Goal: Communication & Community: Answer question/provide support

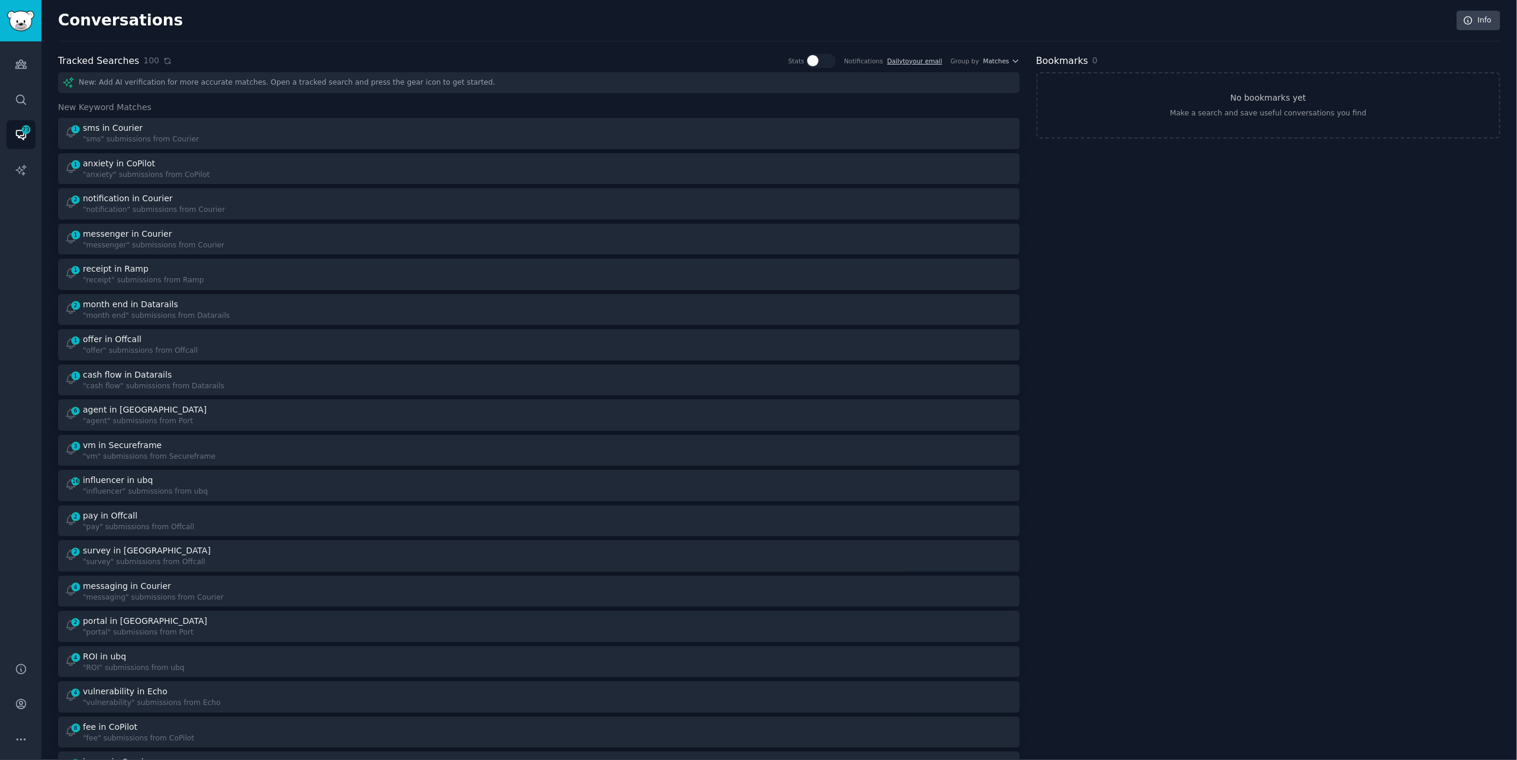
scroll to position [4, 0]
click at [164, 54] on icon at bounding box center [166, 56] width 5 height 5
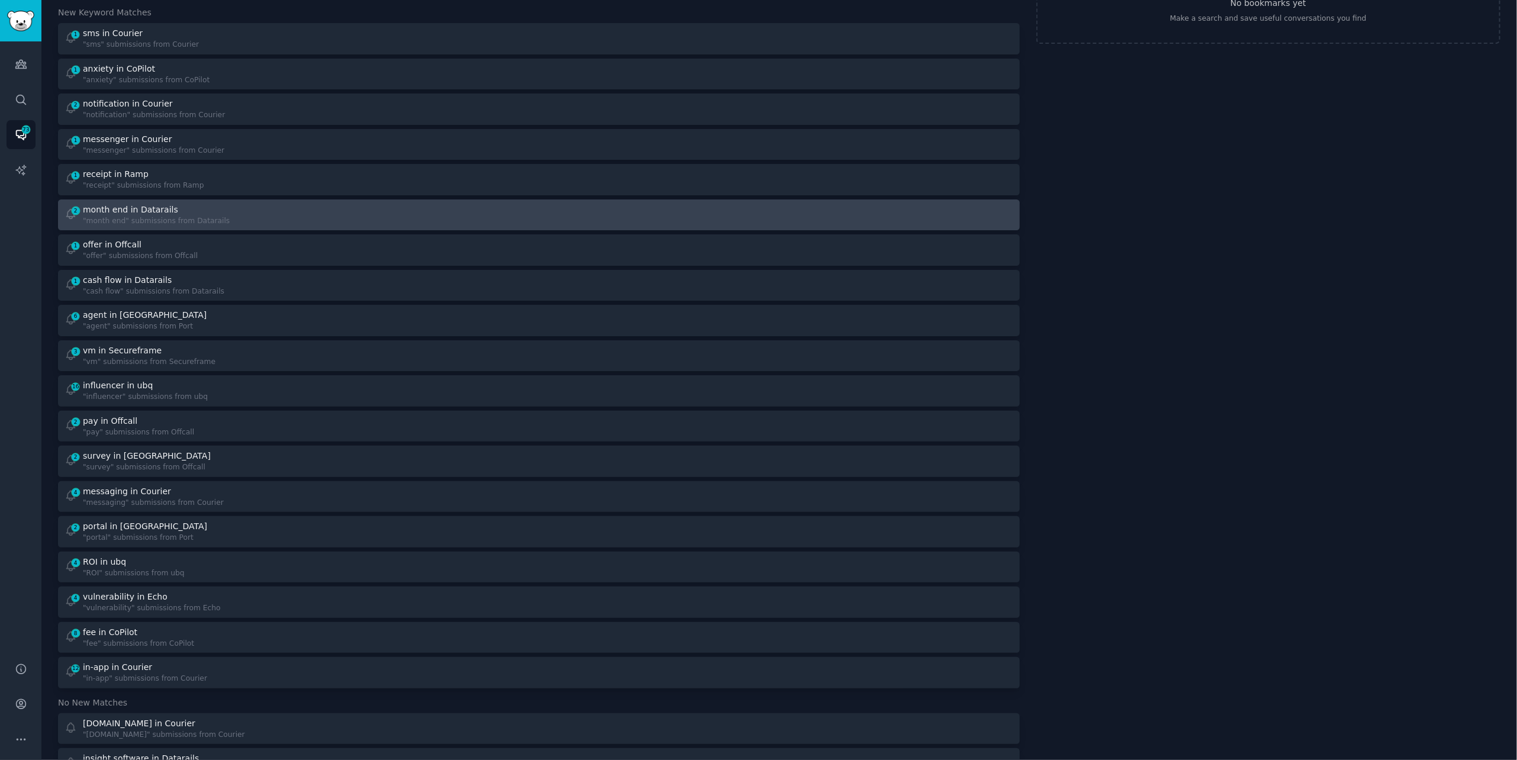
scroll to position [96, 0]
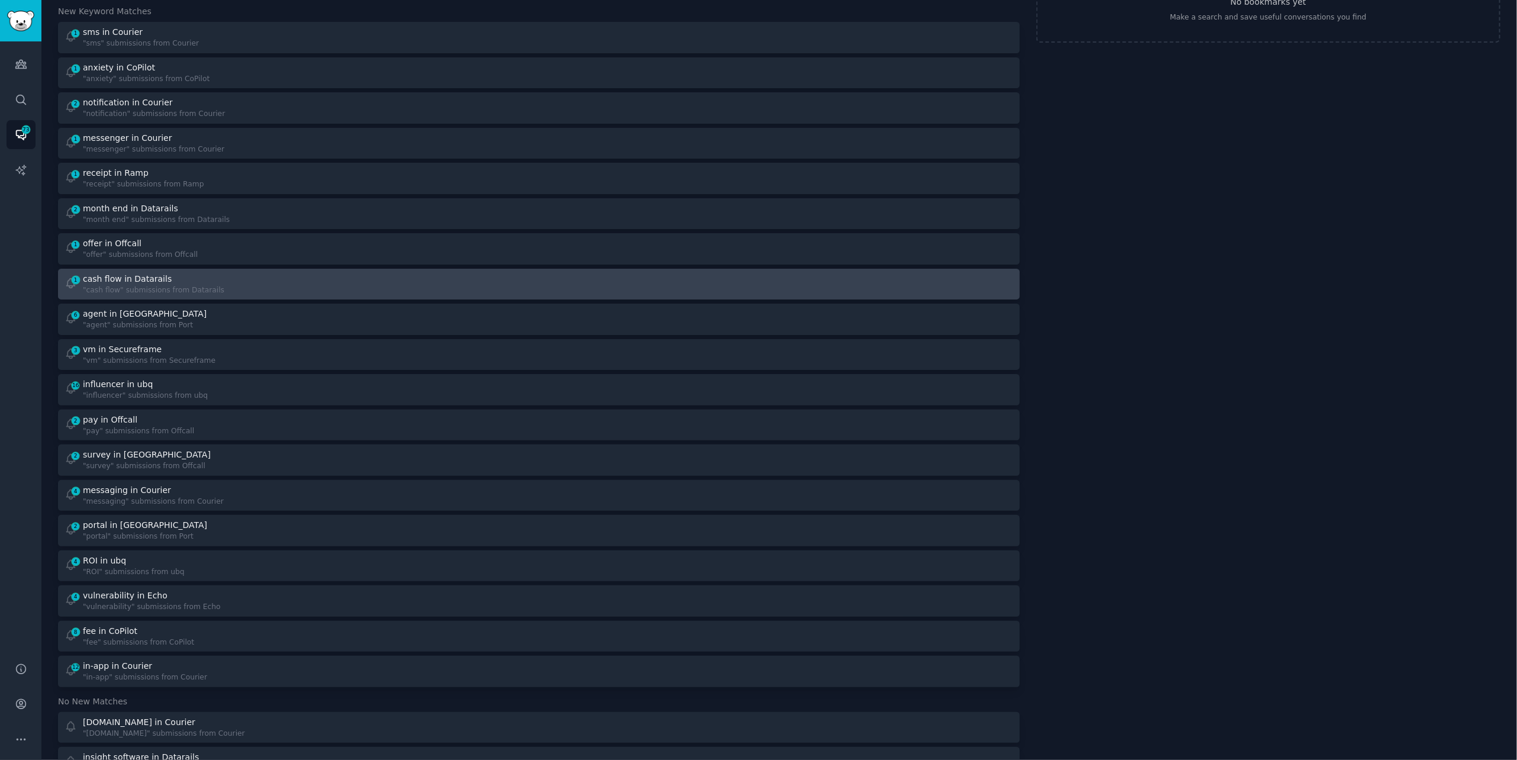
click at [278, 289] on div "1 cash flow in Datarails "cash flow" submissions from Datarails" at bounding box center [297, 284] width 466 height 23
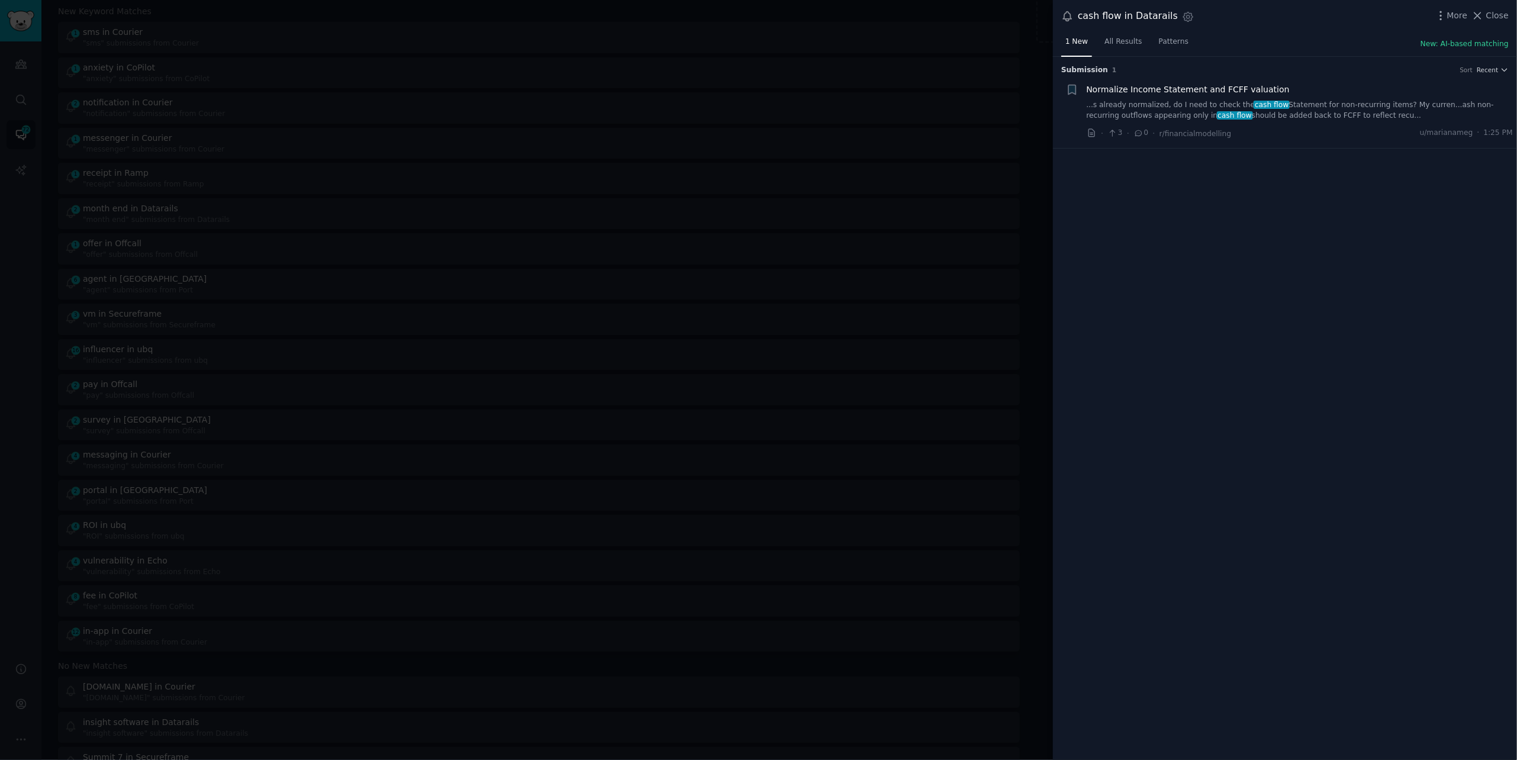
click at [1230, 114] on link "...s already normalized, do I need to check the cash flow Statement for non-rec…" at bounding box center [1299, 110] width 427 height 21
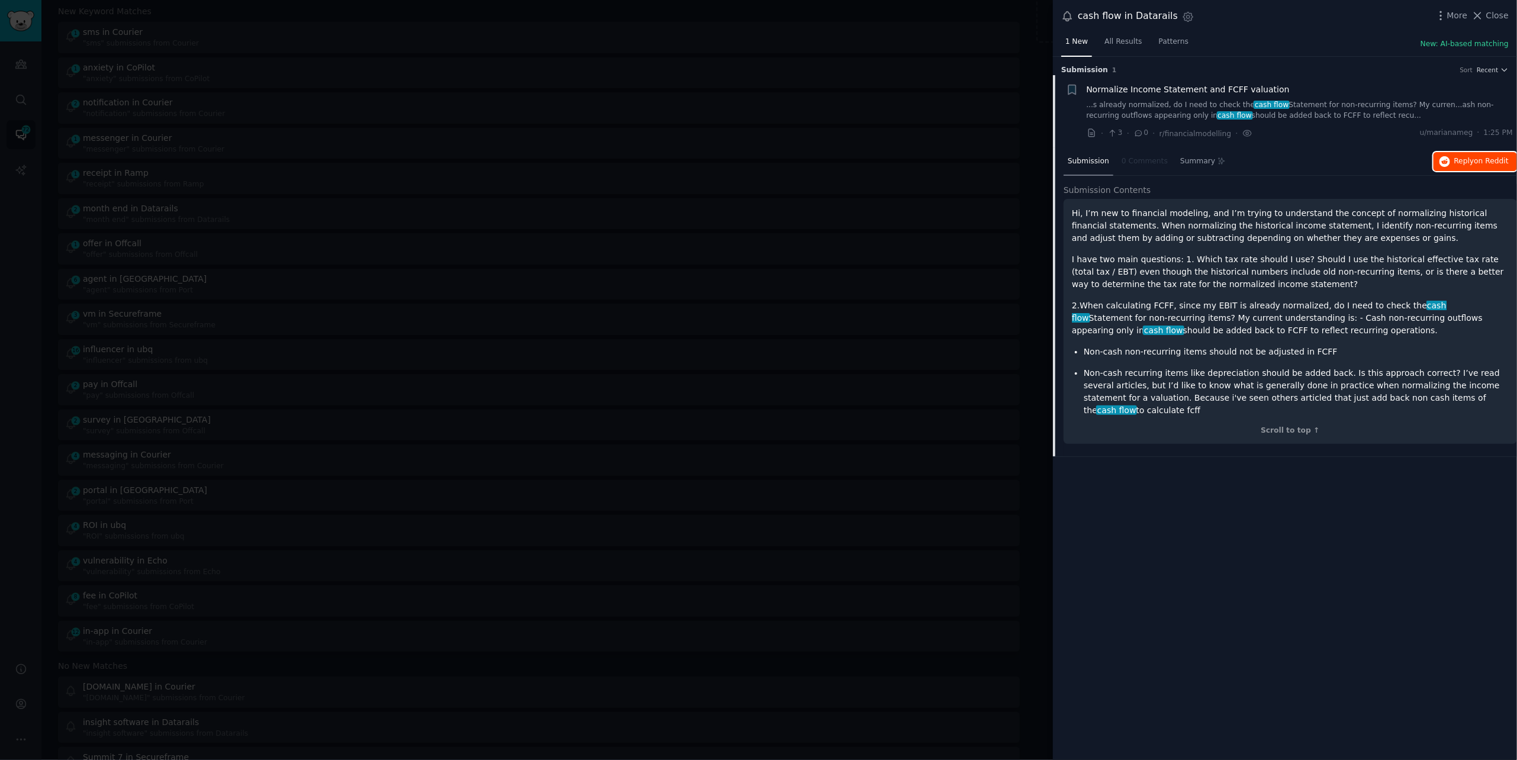
click at [1471, 163] on span "Reply on Reddit" at bounding box center [1481, 161] width 54 height 11
click at [271, 25] on div at bounding box center [758, 380] width 1517 height 760
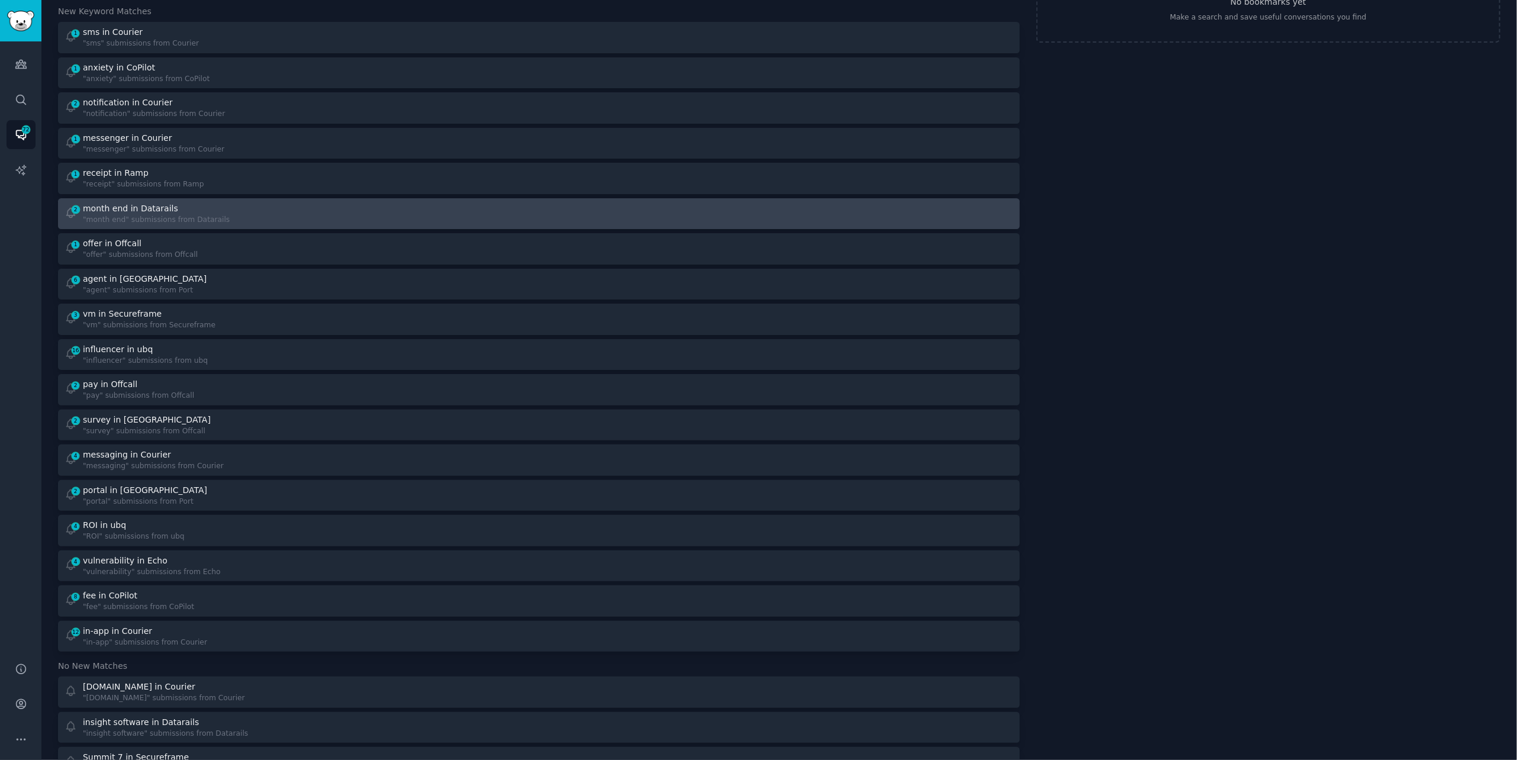
click at [243, 217] on div "2 month end in Datarails "month end" submissions from Datarails" at bounding box center [297, 213] width 466 height 23
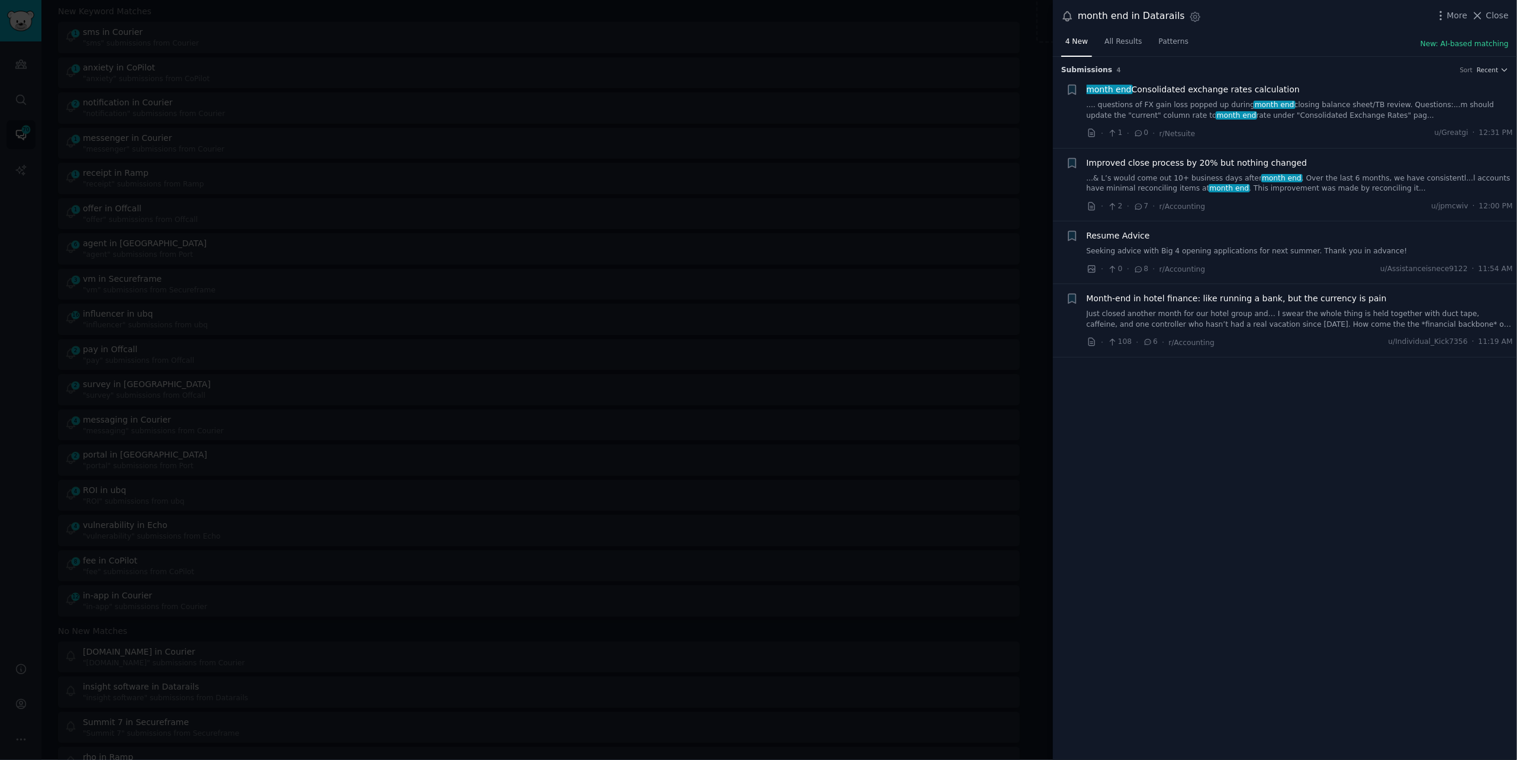
click at [1396, 105] on link ".... questions of FX gain loss popped up during month end closing balance sheet…" at bounding box center [1299, 110] width 427 height 21
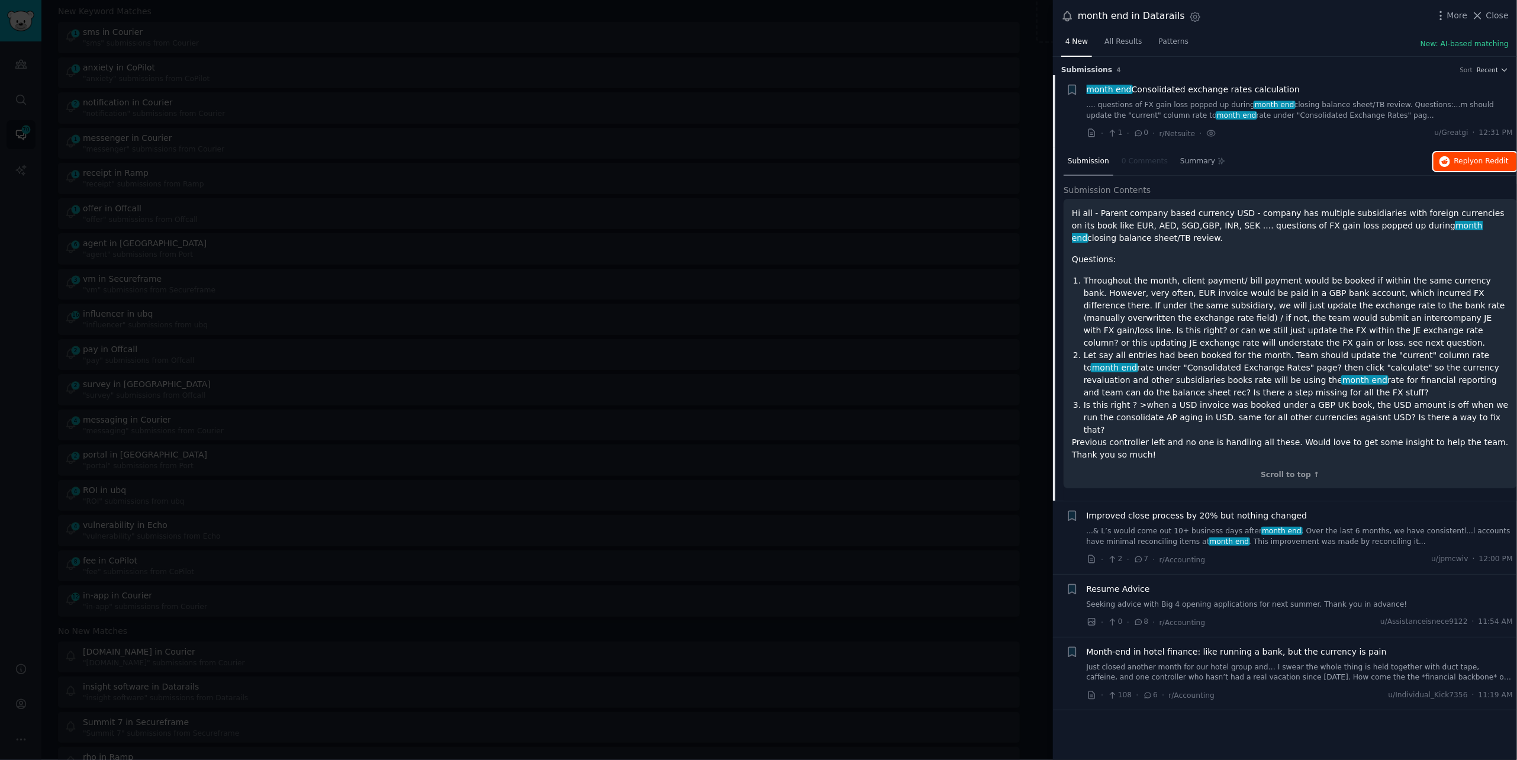
click at [1466, 162] on span "Reply on Reddit" at bounding box center [1481, 161] width 54 height 11
click at [209, 24] on div at bounding box center [758, 380] width 1517 height 760
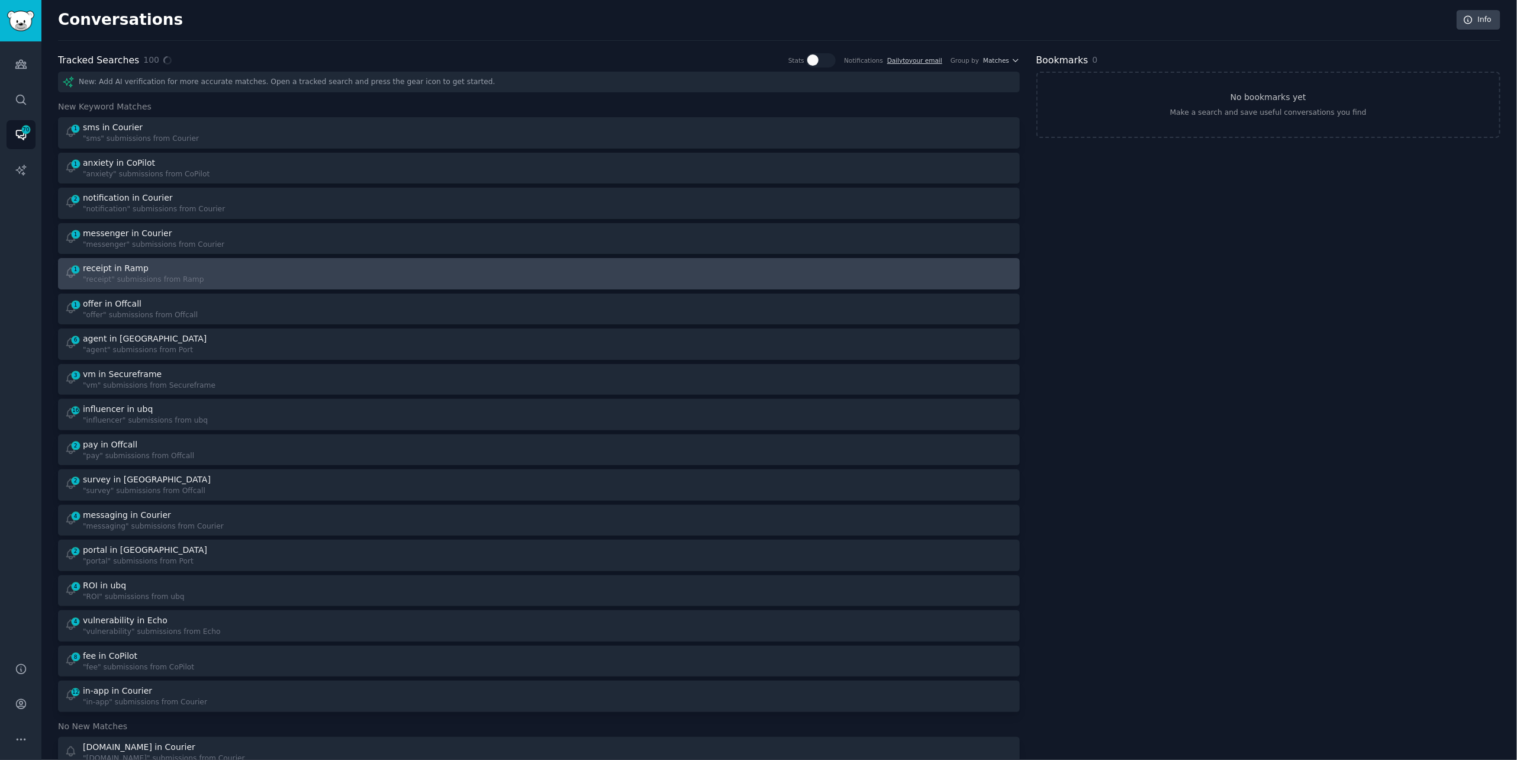
scroll to position [2, 0]
